Goal: Navigation & Orientation: Find specific page/section

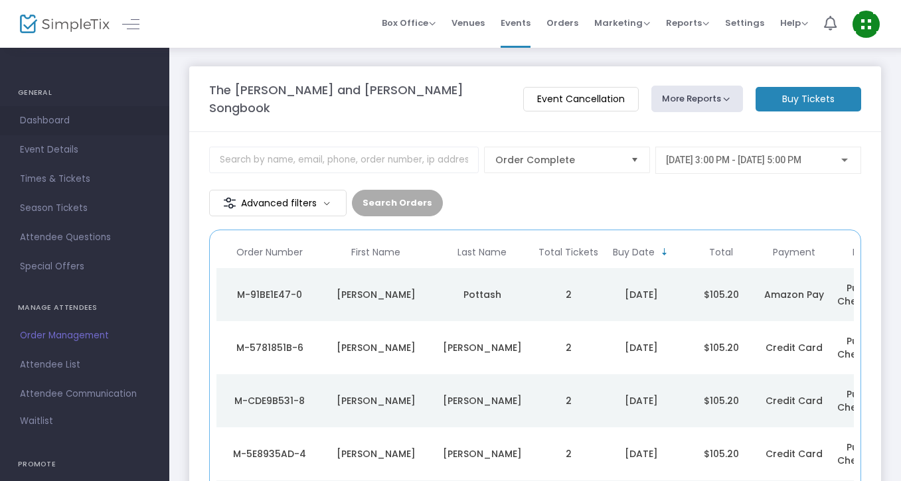
click at [62, 122] on span "Dashboard" at bounding box center [84, 120] width 129 height 17
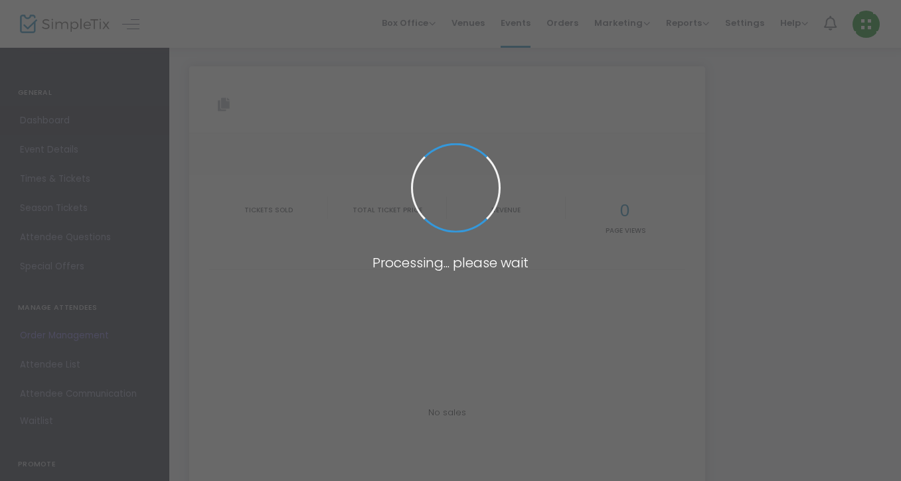
type input "https://www.simpletix.com/e/the-rodgers-and-hammerstein-songbook-tickets-215055"
